Goal: Task Accomplishment & Management: Use online tool/utility

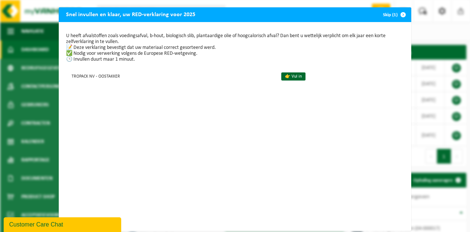
click at [398, 16] on span "button" at bounding box center [403, 14] width 15 height 15
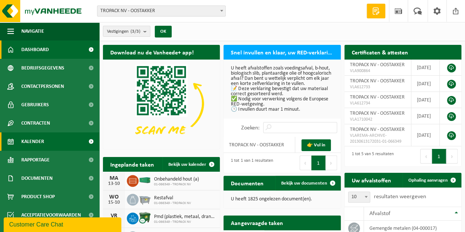
click at [52, 139] on link "Kalender" at bounding box center [49, 141] width 99 height 18
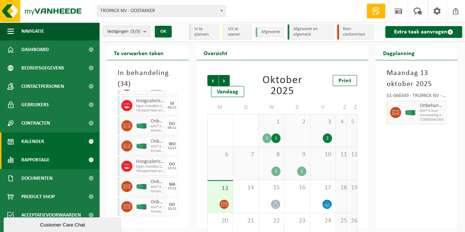
scroll to position [147, 0]
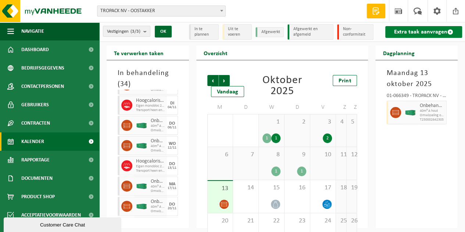
click at [423, 34] on link "Extra taak aanvragen" at bounding box center [423, 32] width 77 height 12
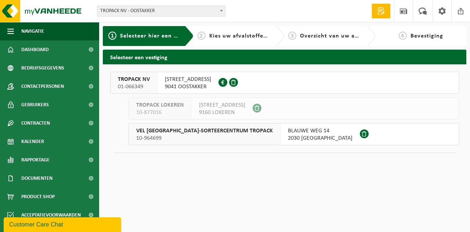
click at [194, 83] on span "9041 OOSTAKKER" at bounding box center [188, 86] width 46 height 7
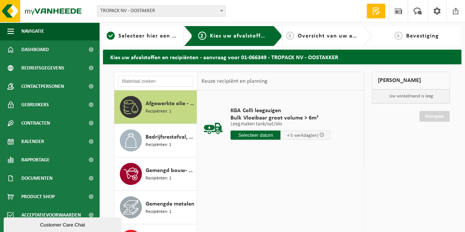
click at [254, 136] on input "text" at bounding box center [255, 134] width 50 height 9
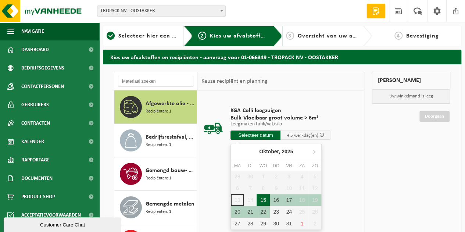
click at [262, 199] on div "15" at bounding box center [262, 200] width 13 height 12
type input "Van 2025-10-15"
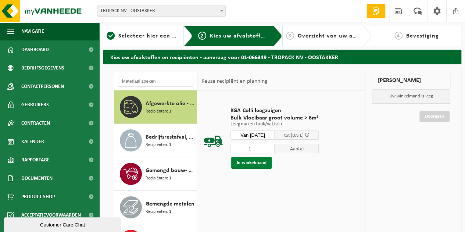
click at [249, 163] on button "In winkelmand" at bounding box center [251, 163] width 40 height 12
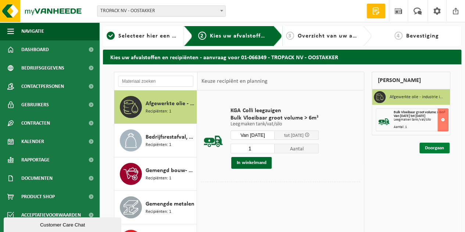
click at [424, 150] on link "Doorgaan" at bounding box center [434, 148] width 30 height 11
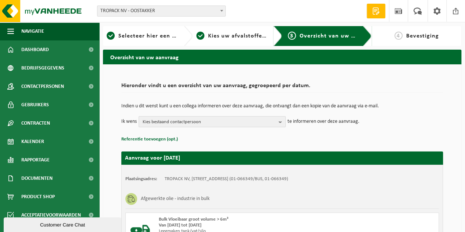
click at [211, 116] on span "Kies bestaand contactpersoon" at bounding box center [209, 121] width 133 height 11
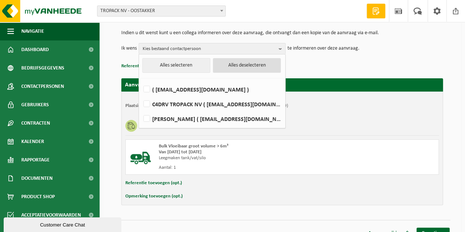
scroll to position [73, 0]
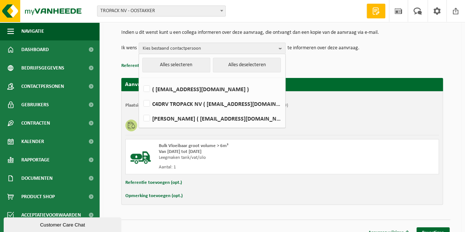
click at [342, 61] on p "Referentie toevoegen (opt.)" at bounding box center [281, 66] width 321 height 10
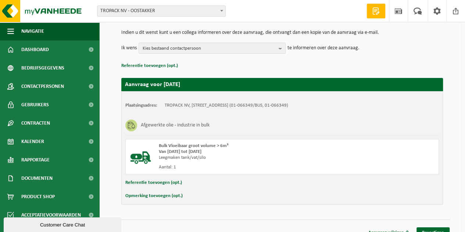
scroll to position [82, 0]
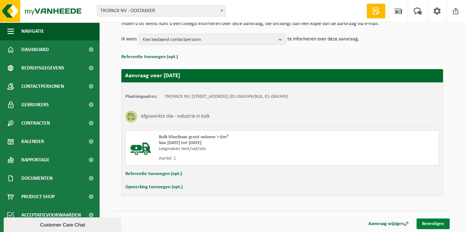
click at [431, 222] on link "Bevestigen" at bounding box center [432, 223] width 33 height 11
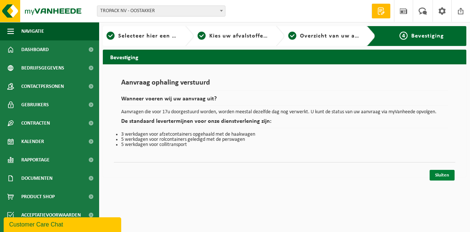
click at [440, 179] on link "Sluiten" at bounding box center [442, 175] width 25 height 11
